Goal: Browse casually: Explore the website without a specific task or goal

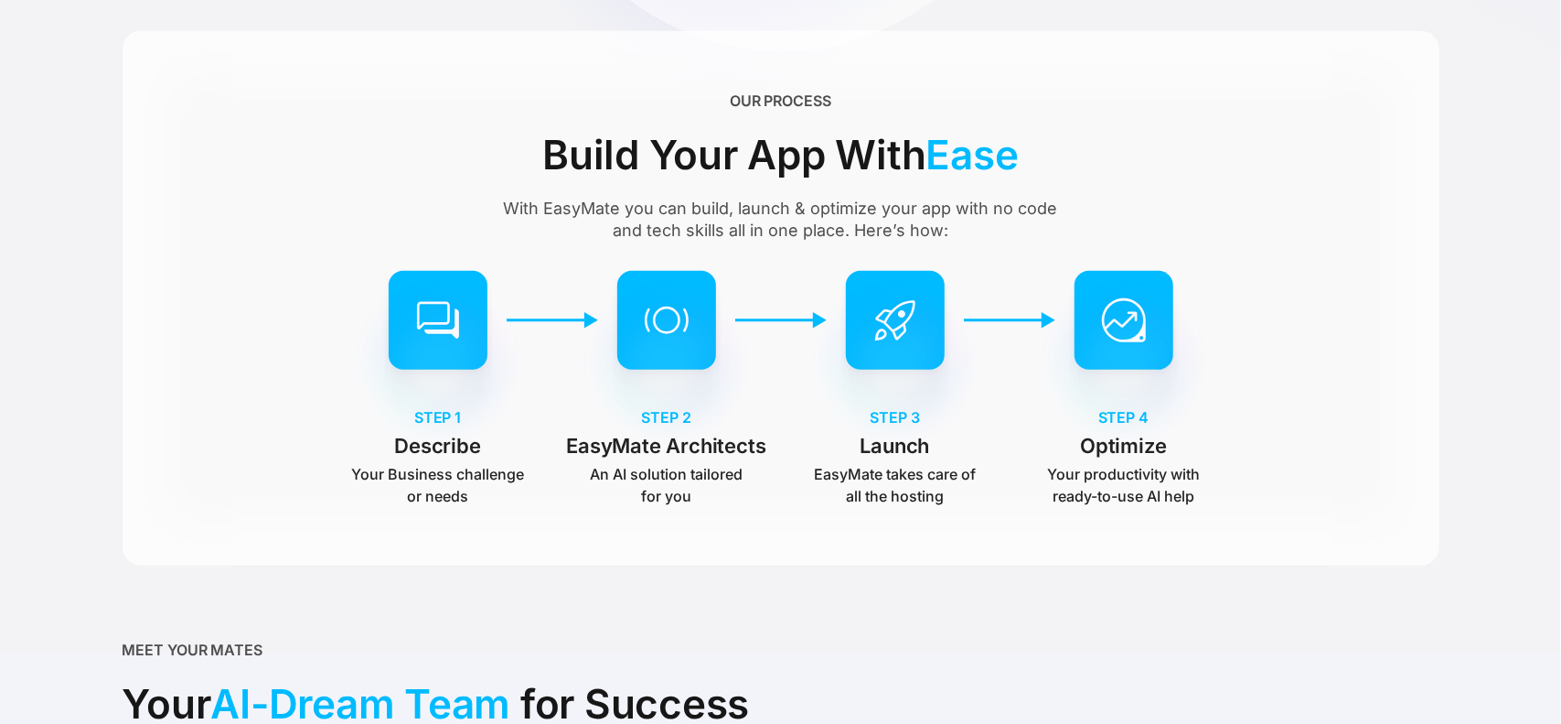
scroll to position [1036, 0]
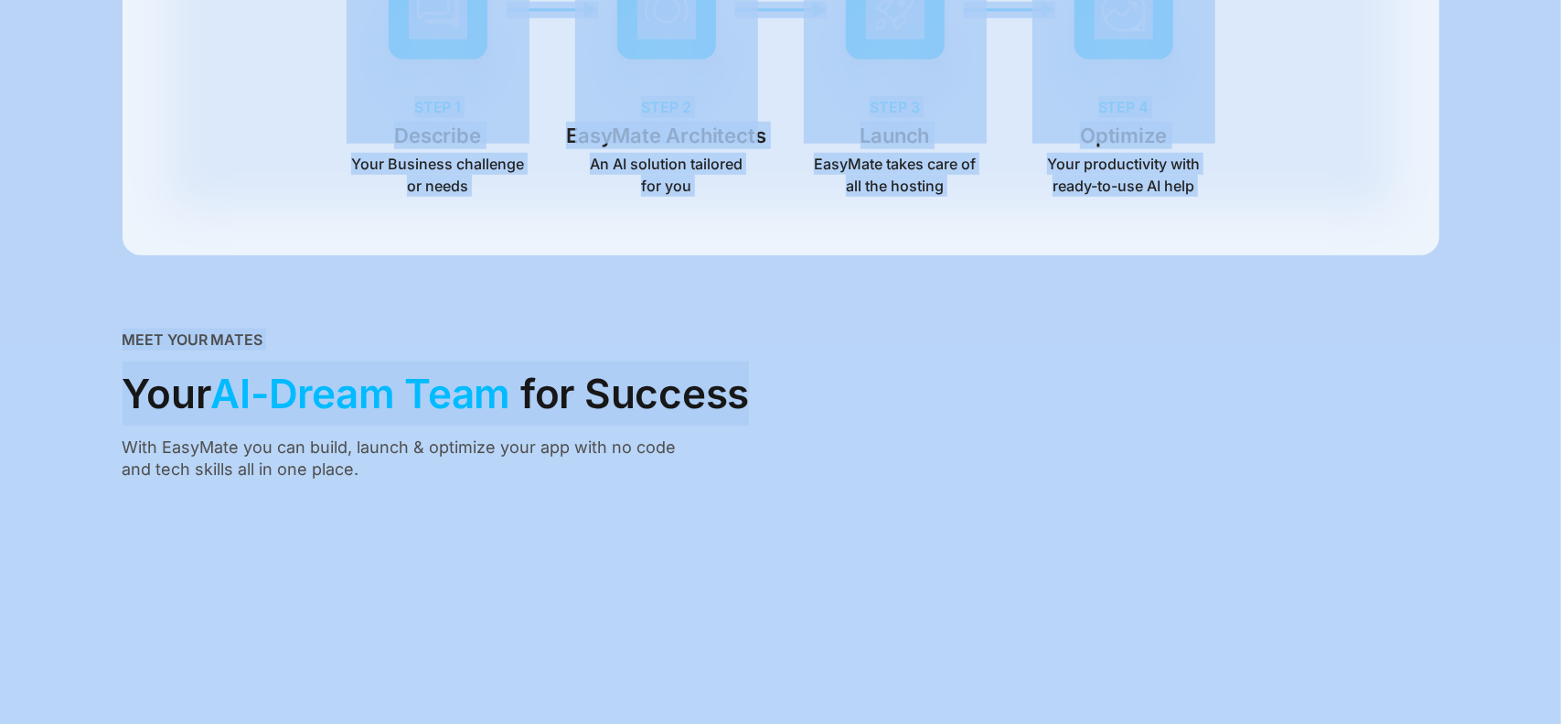
drag, startPoint x: 737, startPoint y: 397, endPoint x: 117, endPoint y: 398, distance: 620.2
click at [117, 398] on section "Meet EasyMate Your AI-Powered Engineer Share your business challenge or needs i…" at bounding box center [780, 185] width 1561 height 2443
click at [414, 394] on span "AI-Dream Team" at bounding box center [361, 393] width 300 height 64
click at [414, 395] on span "AI-Dream Team" at bounding box center [361, 393] width 300 height 64
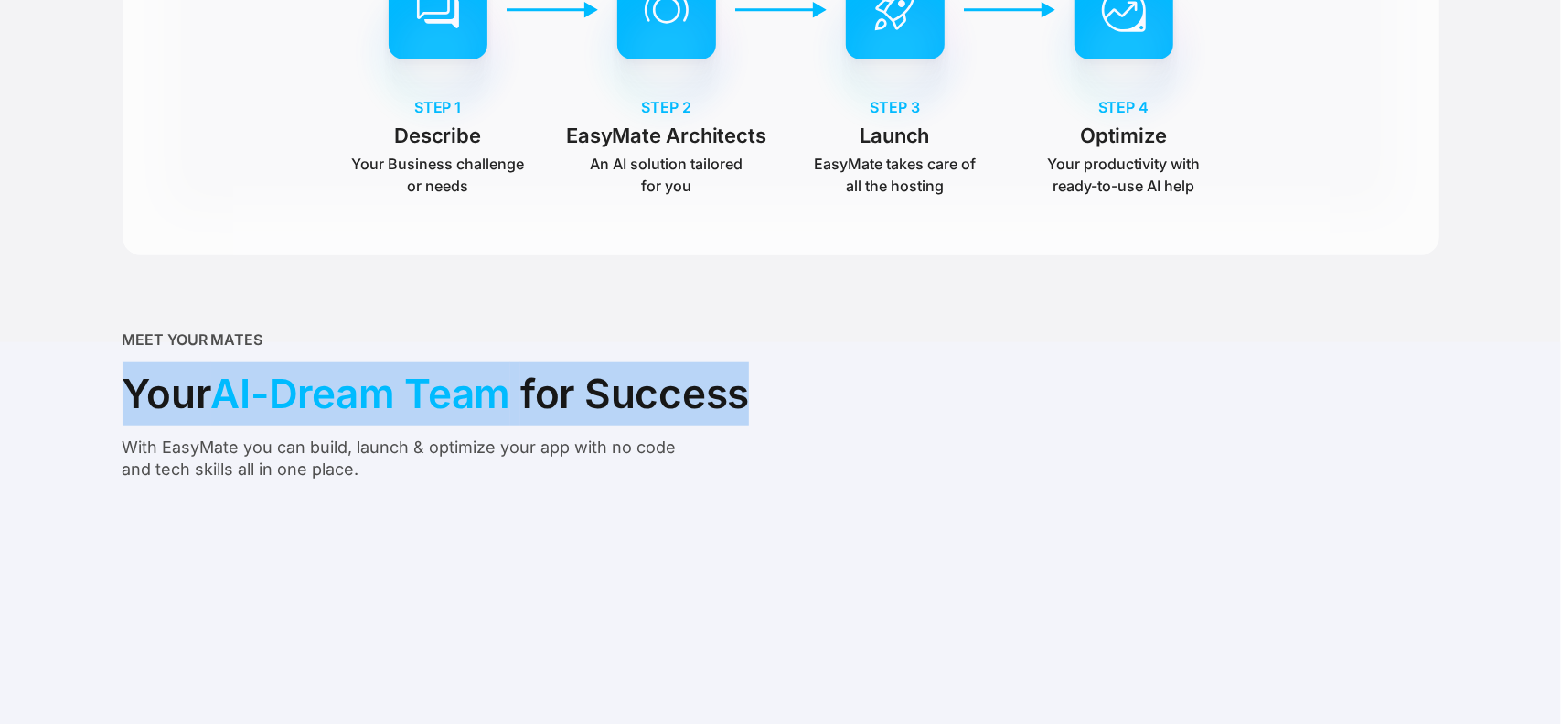
click at [414, 395] on span "AI-Dream Team" at bounding box center [361, 393] width 300 height 64
copy div "Your AI-Dream Team for Success"
click at [890, 298] on div "Meet EasyMate Your AI-Powered Enginee Share your business challenge or needs in…" at bounding box center [781, 150] width 1317 height 2345
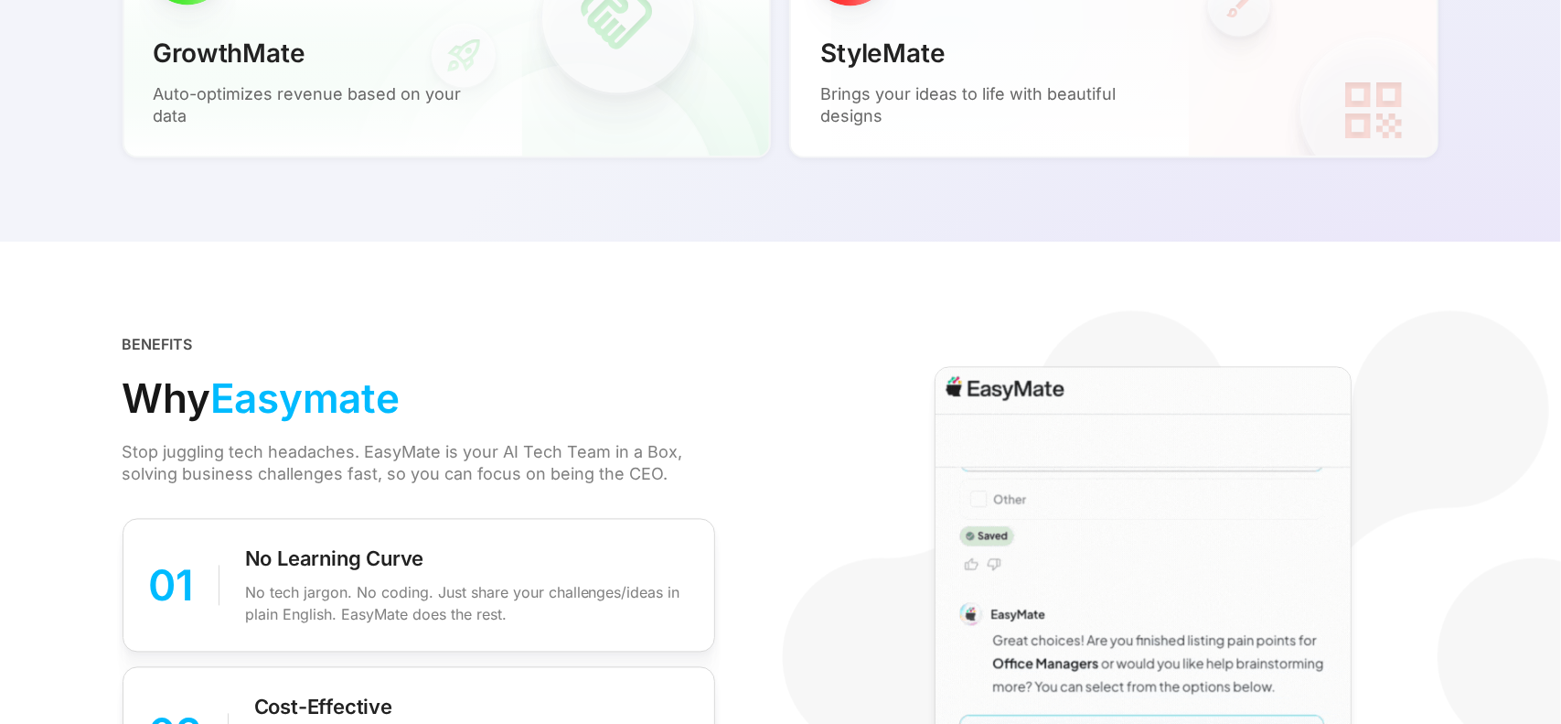
scroll to position [2134, 0]
